Goal: Find specific page/section: Find specific page/section

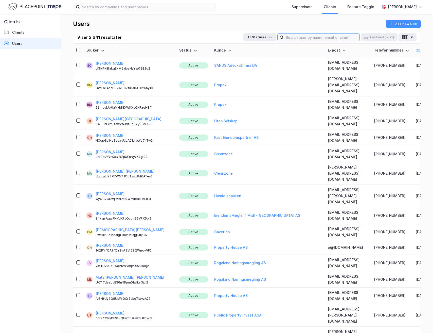
click at [302, 36] on input at bounding box center [322, 37] width 76 height 8
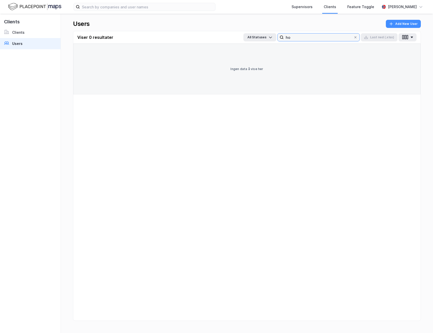
type input "h"
